Goal: Navigation & Orientation: Find specific page/section

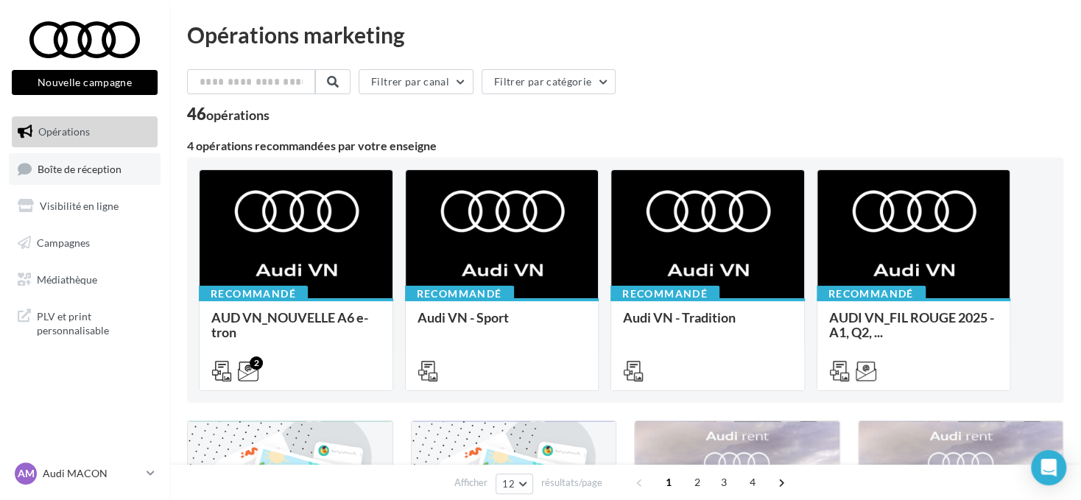
click at [107, 166] on span "Boîte de réception" at bounding box center [80, 168] width 84 height 13
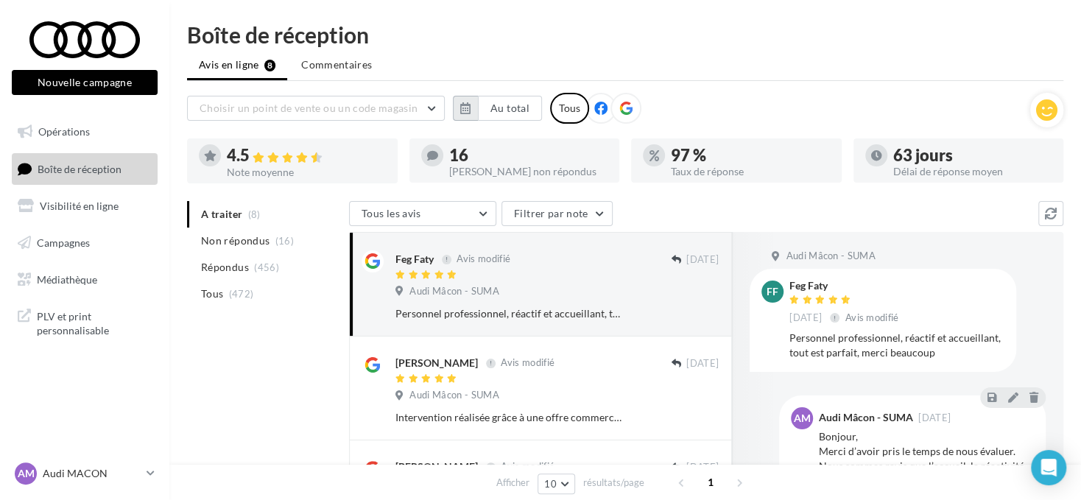
click at [461, 111] on icon "button" at bounding box center [465, 108] width 10 height 12
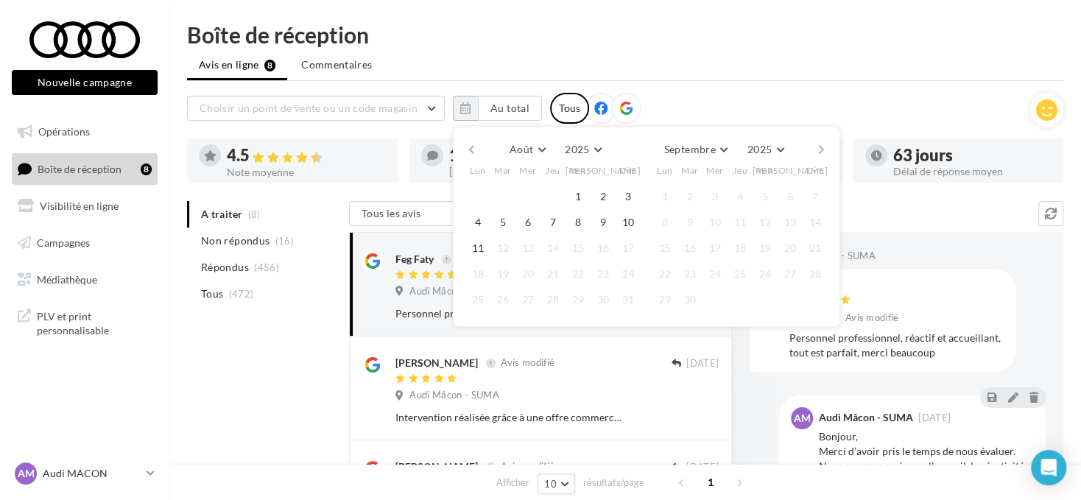
click at [474, 149] on button "button" at bounding box center [472, 149] width 13 height 21
click at [507, 197] on button "1" at bounding box center [503, 197] width 22 height 22
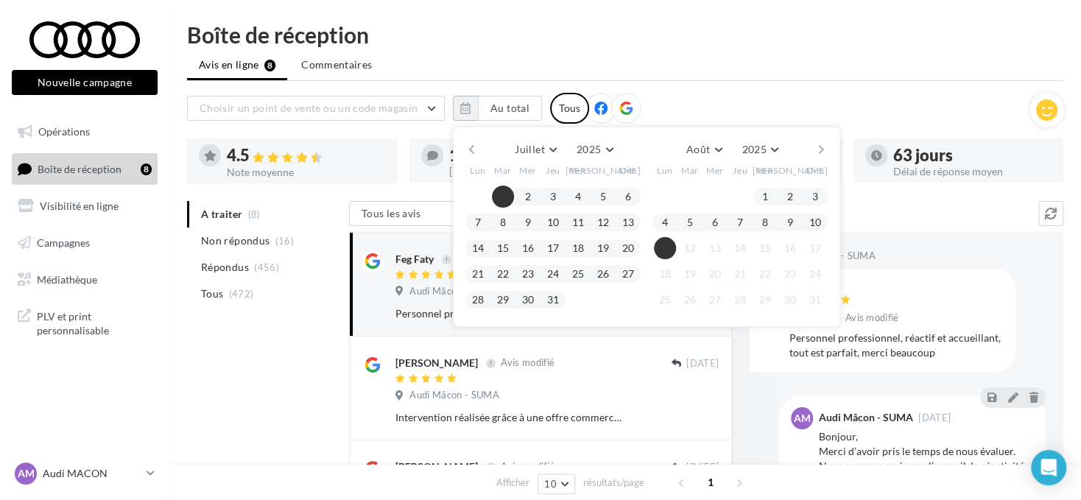
click at [670, 248] on button "11" at bounding box center [665, 248] width 22 height 22
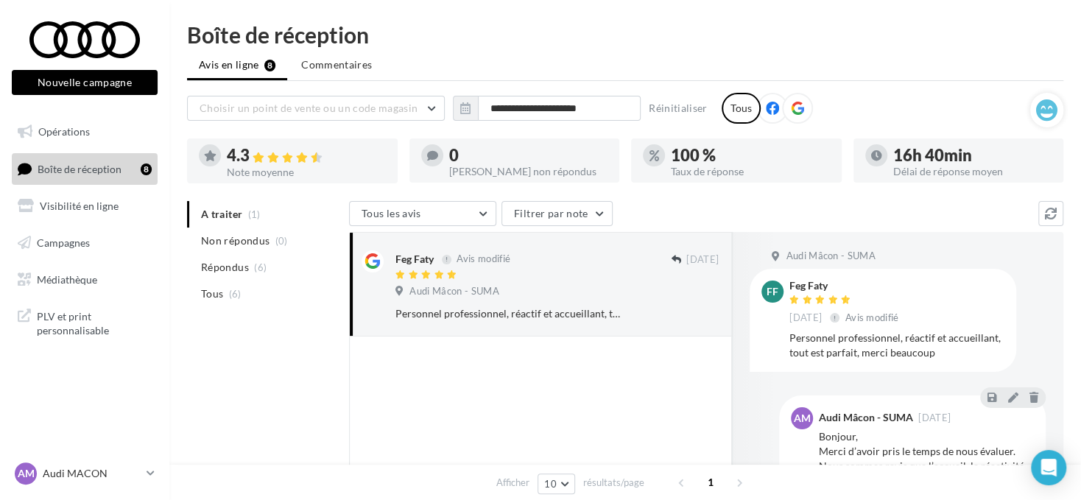
click at [793, 105] on icon at bounding box center [797, 108] width 13 height 13
click at [91, 470] on p "Audi MACON" at bounding box center [92, 473] width 98 height 15
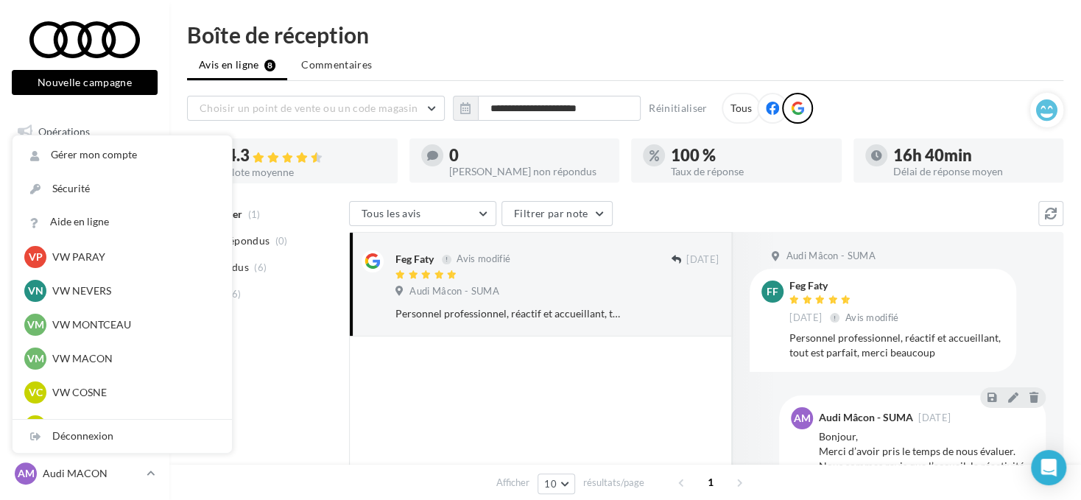
scroll to position [589, 0]
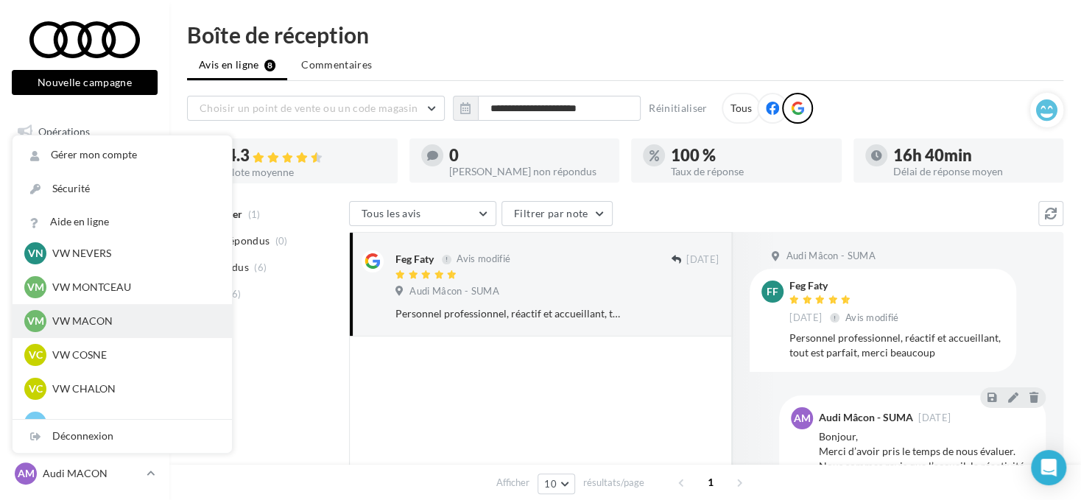
click at [144, 319] on p "VW MACON" at bounding box center [133, 321] width 162 height 15
